Goal: Find specific page/section: Find specific page/section

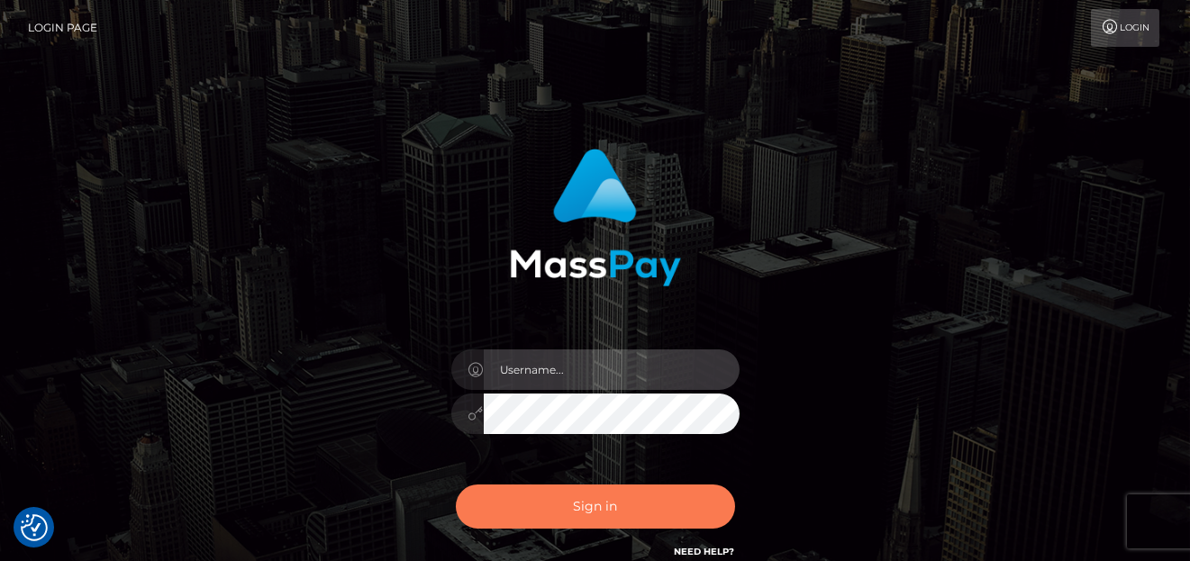
type input "[PERSON_NAME]"
click at [623, 516] on button "Sign in" at bounding box center [595, 507] width 279 height 44
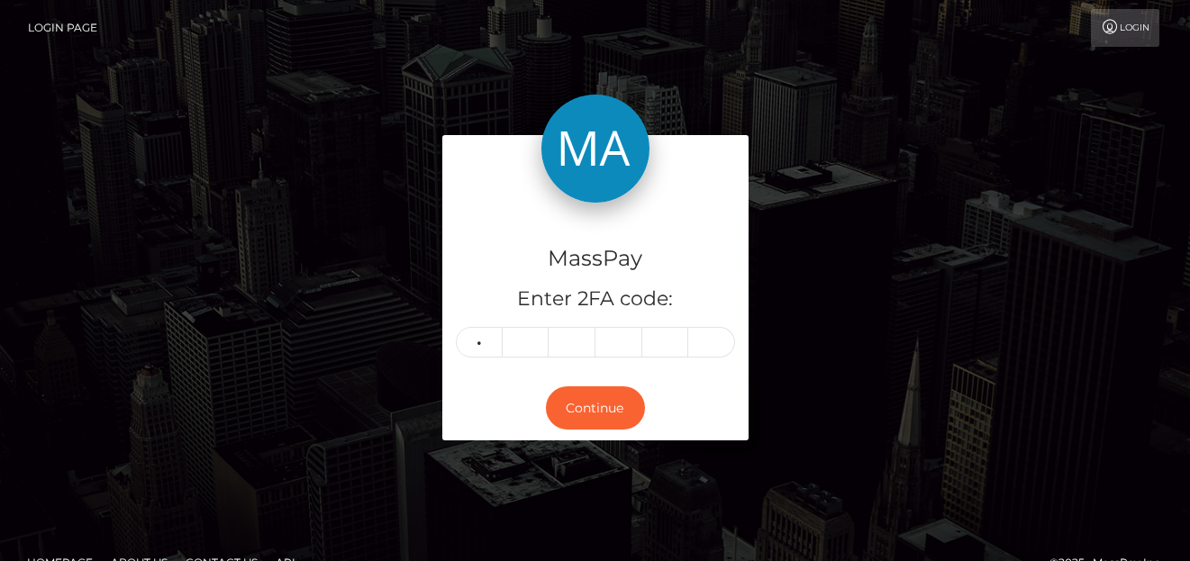
type input "7"
type input "8"
type input "0"
type input "6"
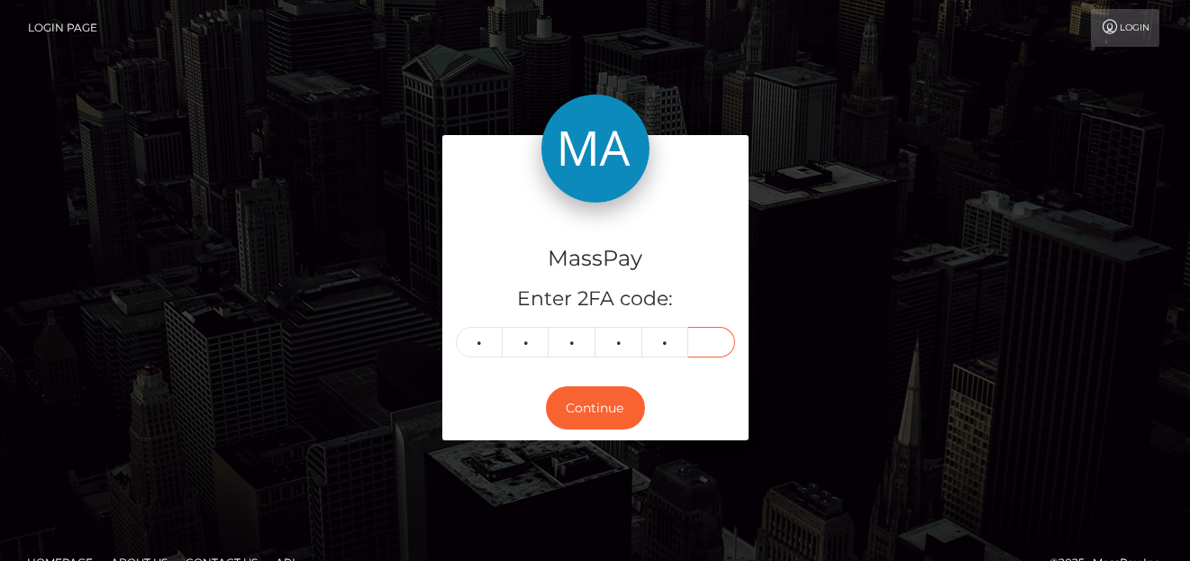
type input "3"
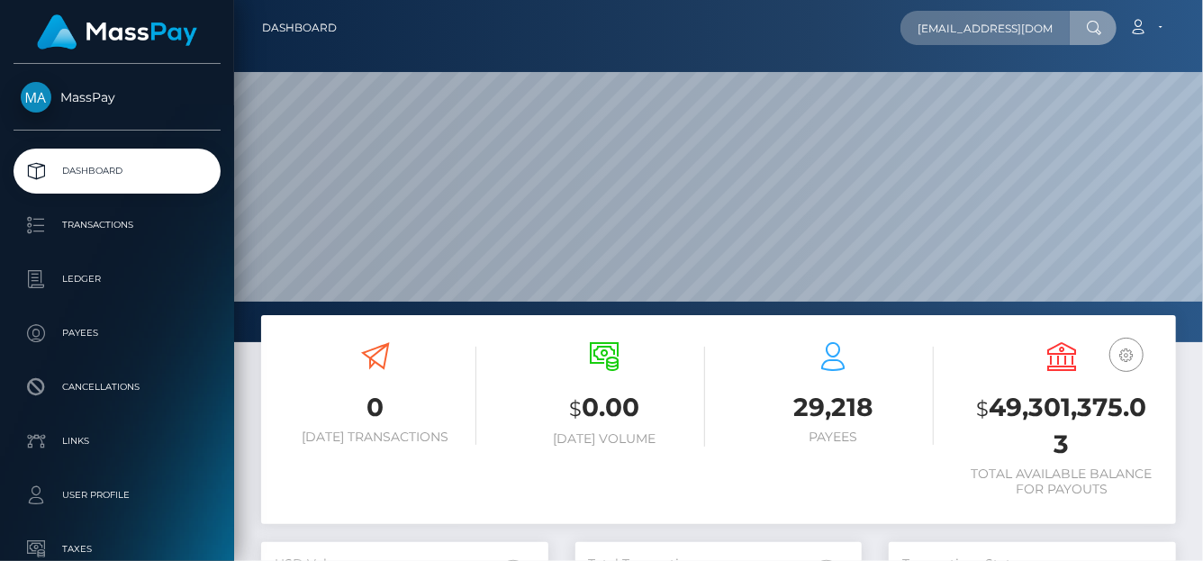
scroll to position [0, 33]
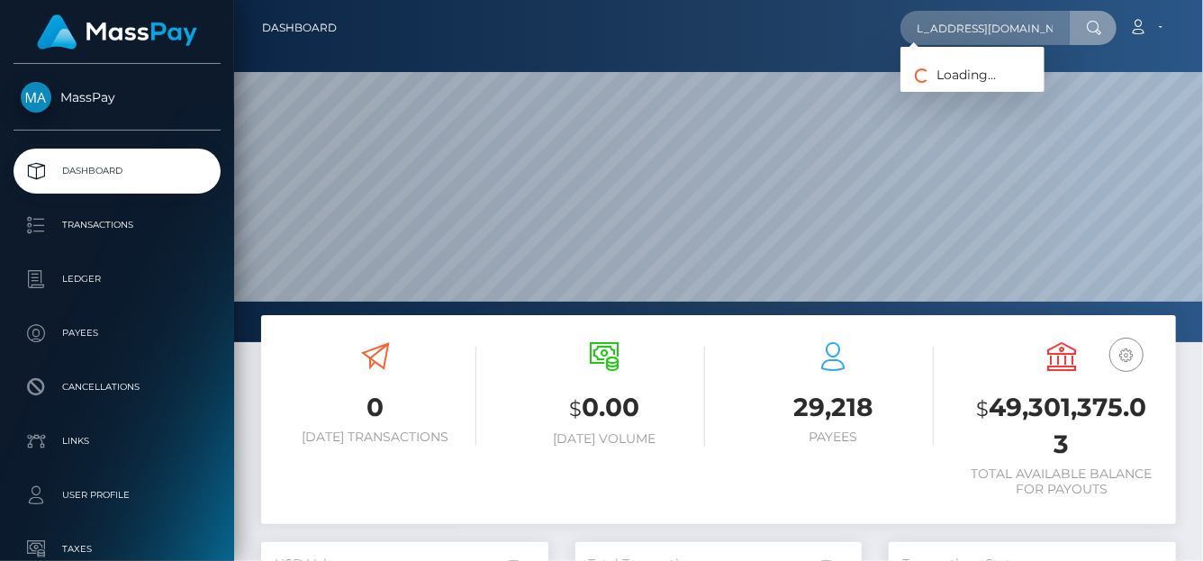
type input "nguyentrinh98xyz@gmail.com"
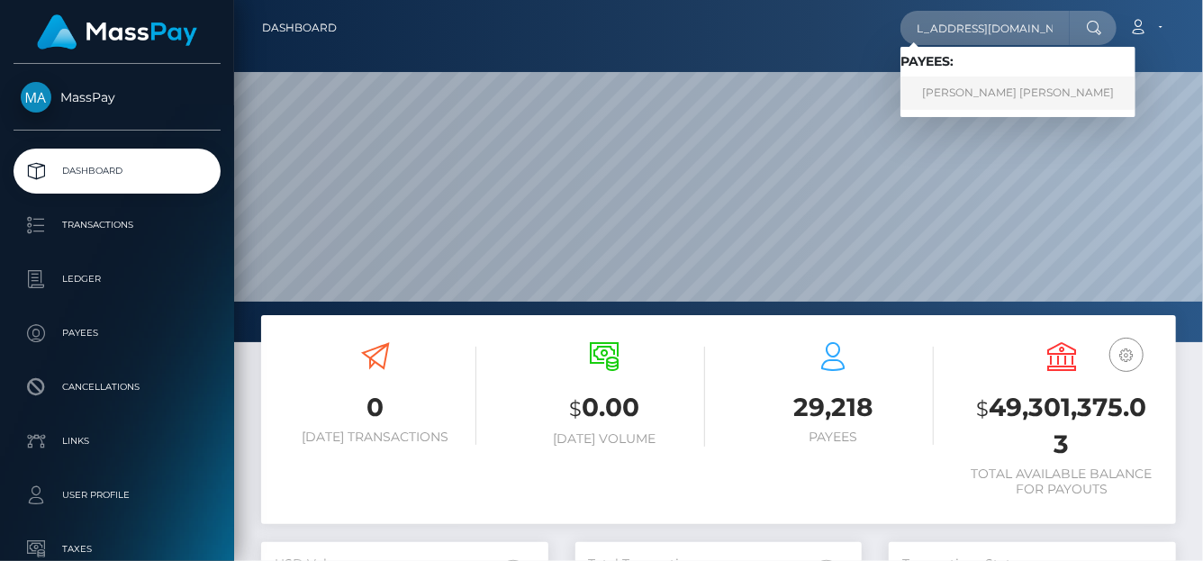
scroll to position [0, 0]
click at [967, 87] on link "NGUYEN THI TRINH" at bounding box center [1018, 93] width 235 height 33
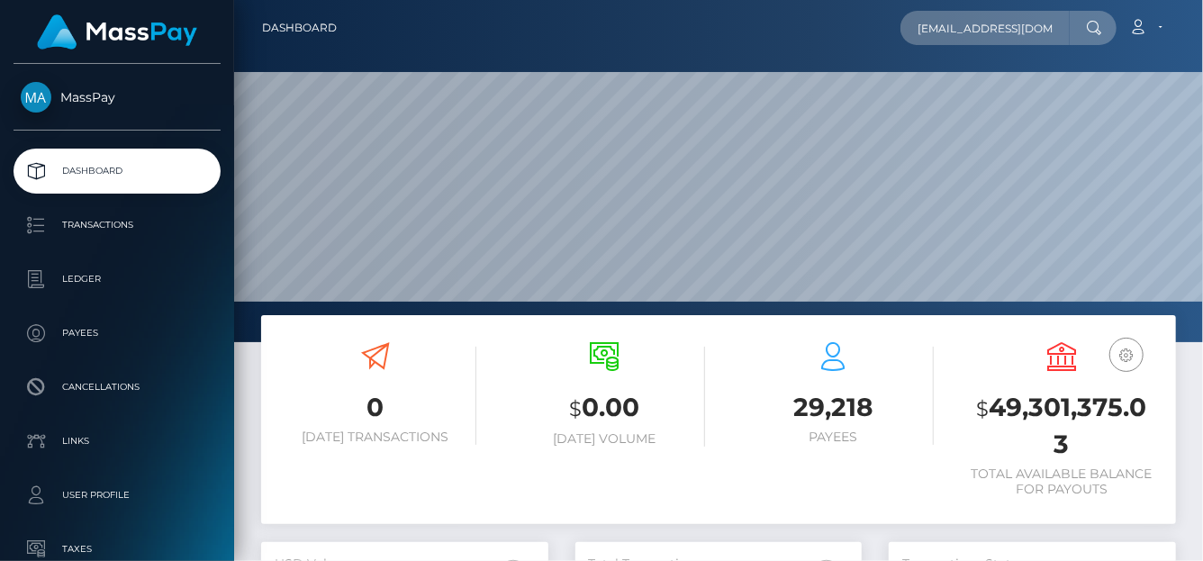
scroll to position [360, 0]
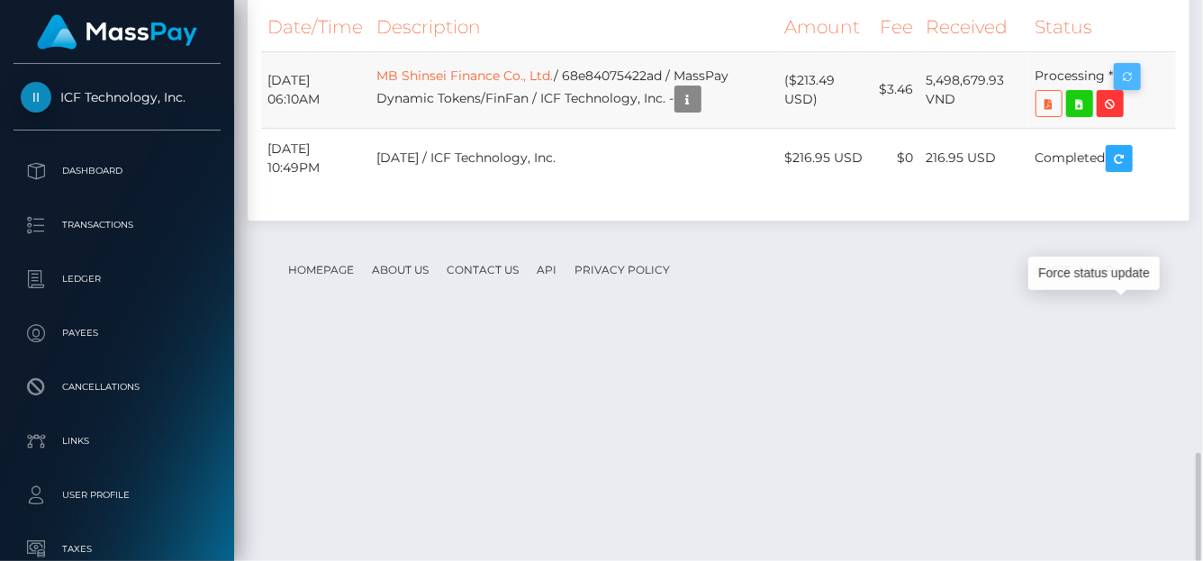
scroll to position [216, 287]
click at [1138, 88] on icon "button" at bounding box center [1128, 77] width 22 height 23
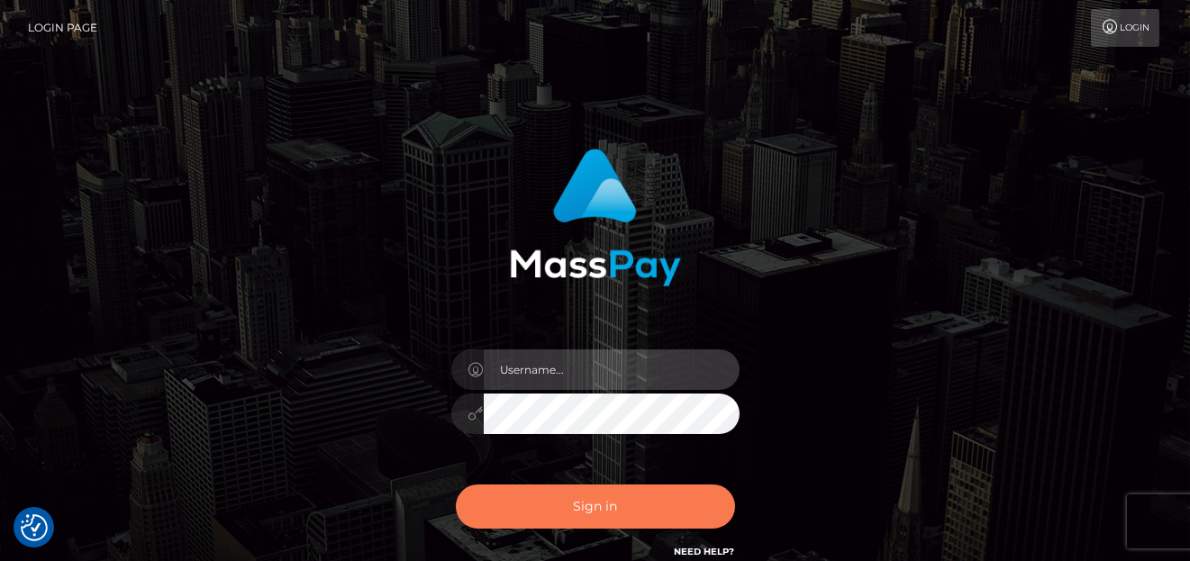
type input "[PERSON_NAME]"
click at [617, 497] on button "Sign in" at bounding box center [595, 507] width 279 height 44
type input "[PERSON_NAME]"
click at [601, 526] on div "Sign in Need Help?" at bounding box center [595, 514] width 315 height 80
click at [606, 510] on button "Sign in" at bounding box center [595, 507] width 279 height 44
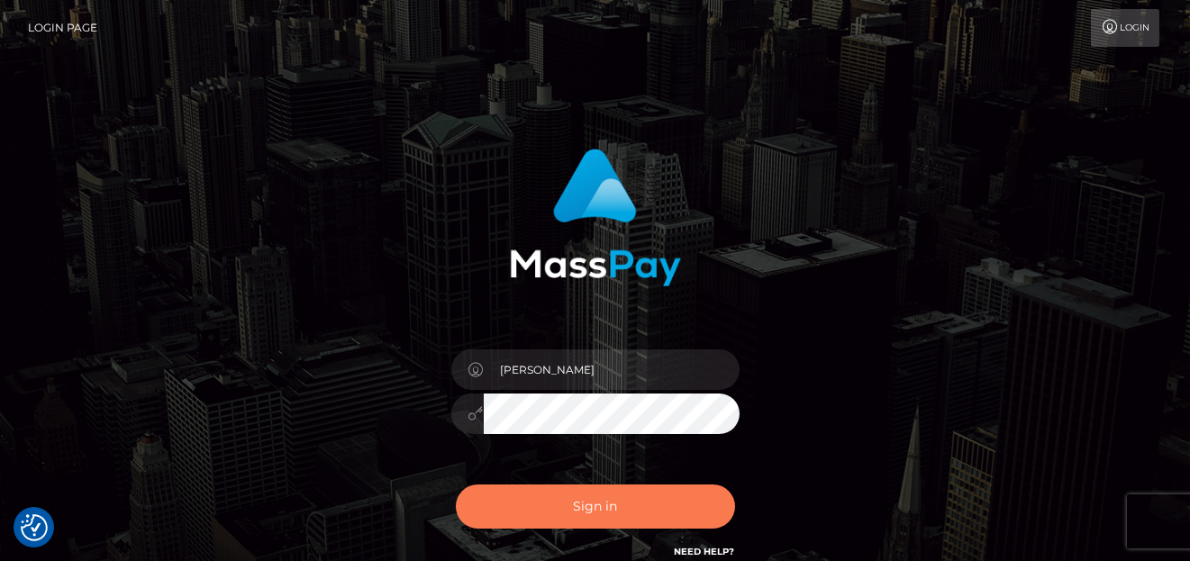
click at [595, 512] on button "Sign in" at bounding box center [595, 507] width 279 height 44
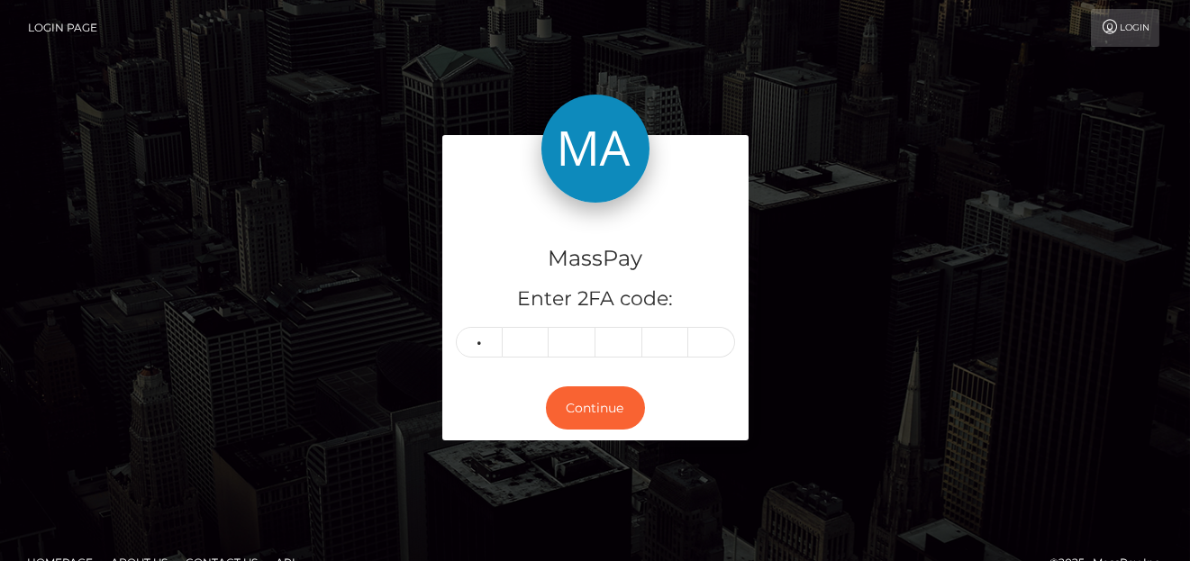
type input "6"
type input "9"
type input "5"
type input "4"
type input "3"
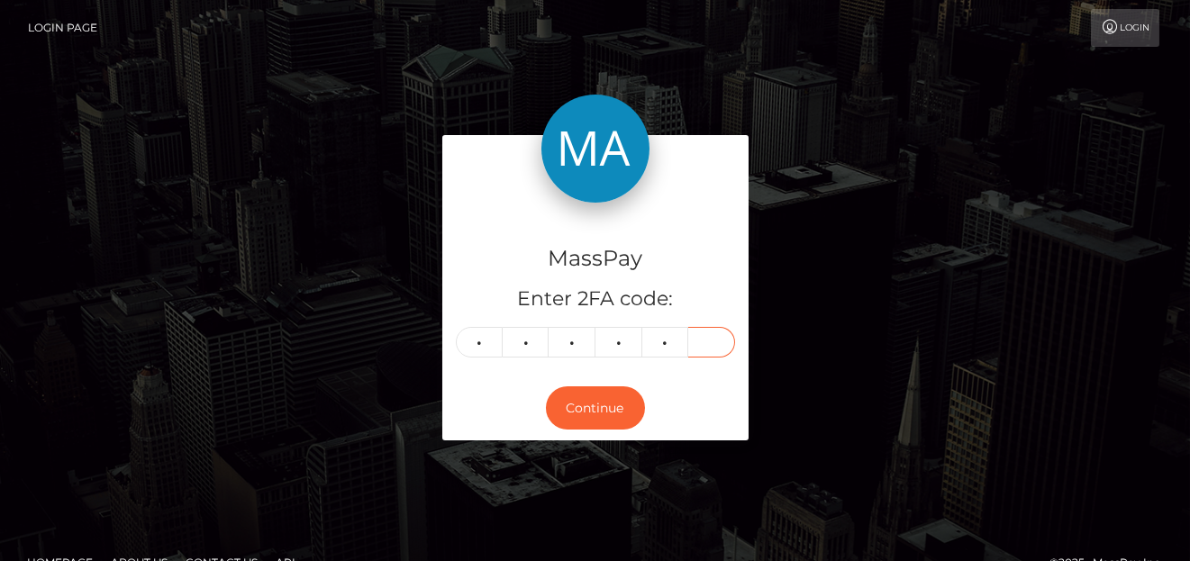
type input "4"
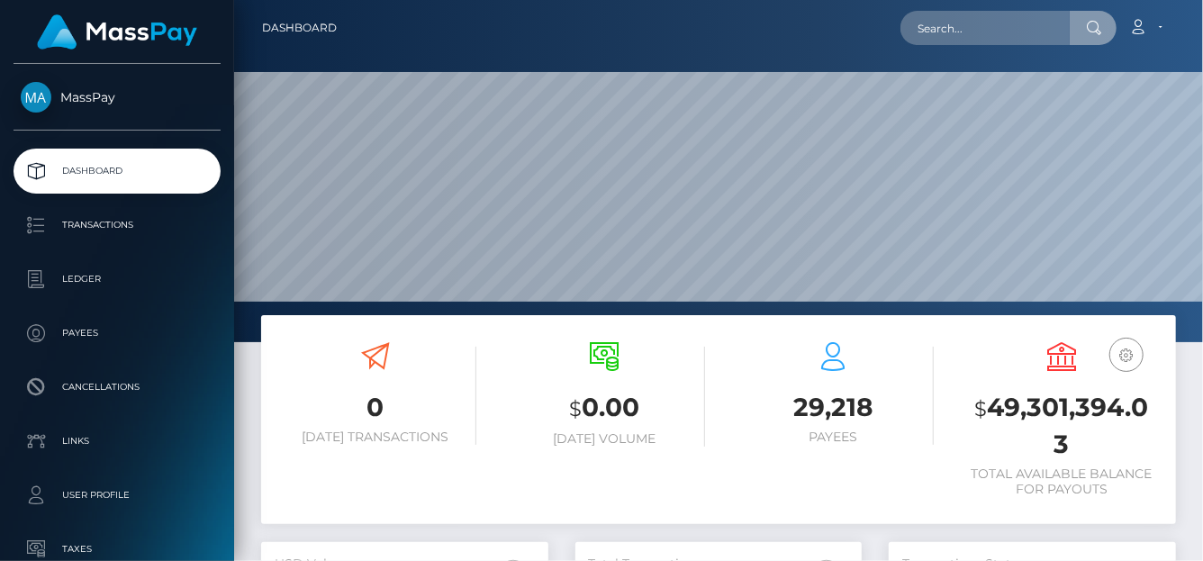
scroll to position [319, 287]
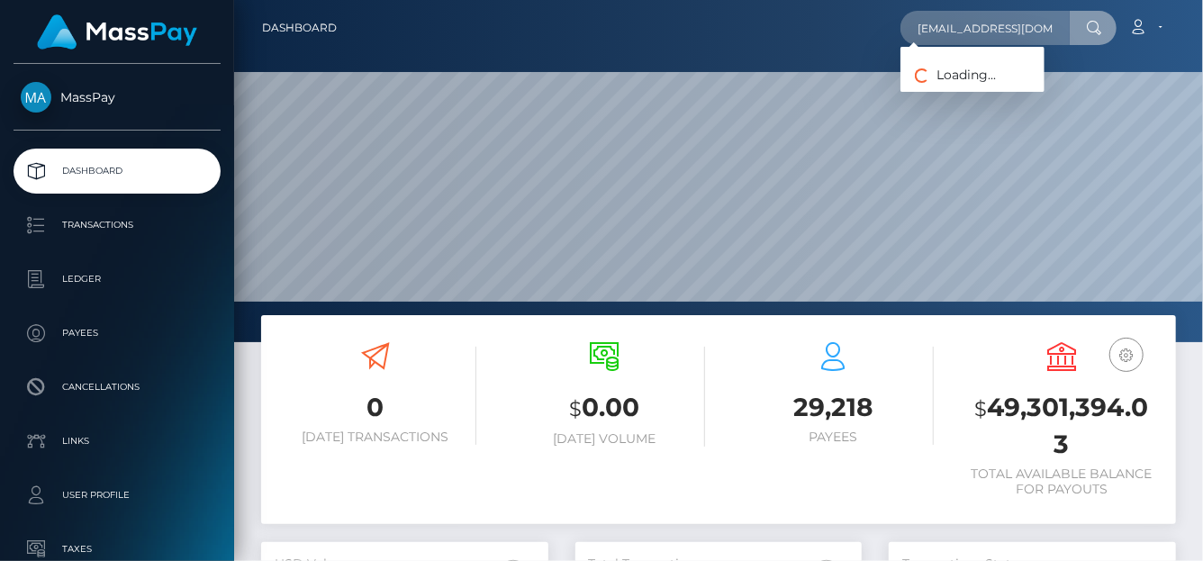
type input "chey59600@gmail.com"
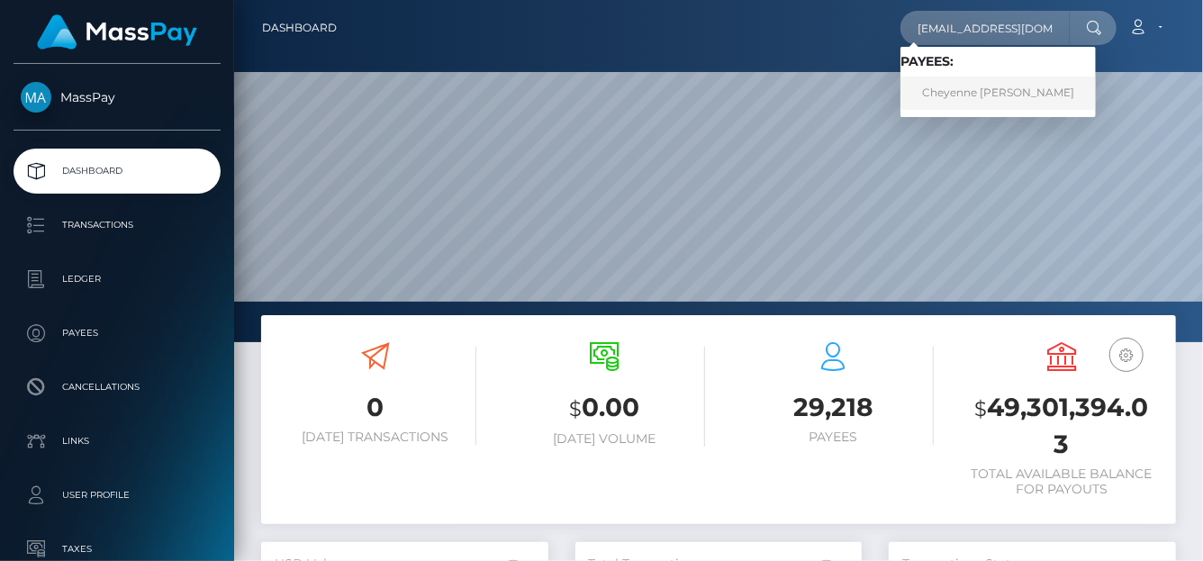
click at [949, 85] on link "Cheyenne Nichole Cadena" at bounding box center [998, 93] width 195 height 33
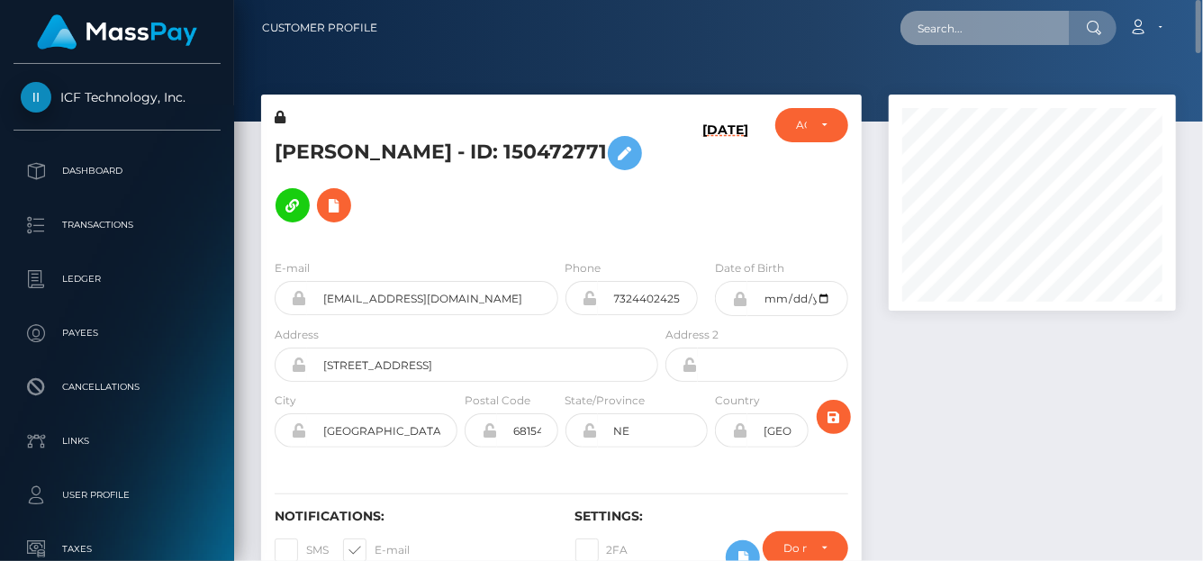
click at [969, 37] on input "text" at bounding box center [985, 28] width 169 height 34
paste input "vago@live.cl"
type input "vago@live.cl"
